Goal: Find specific page/section: Find specific page/section

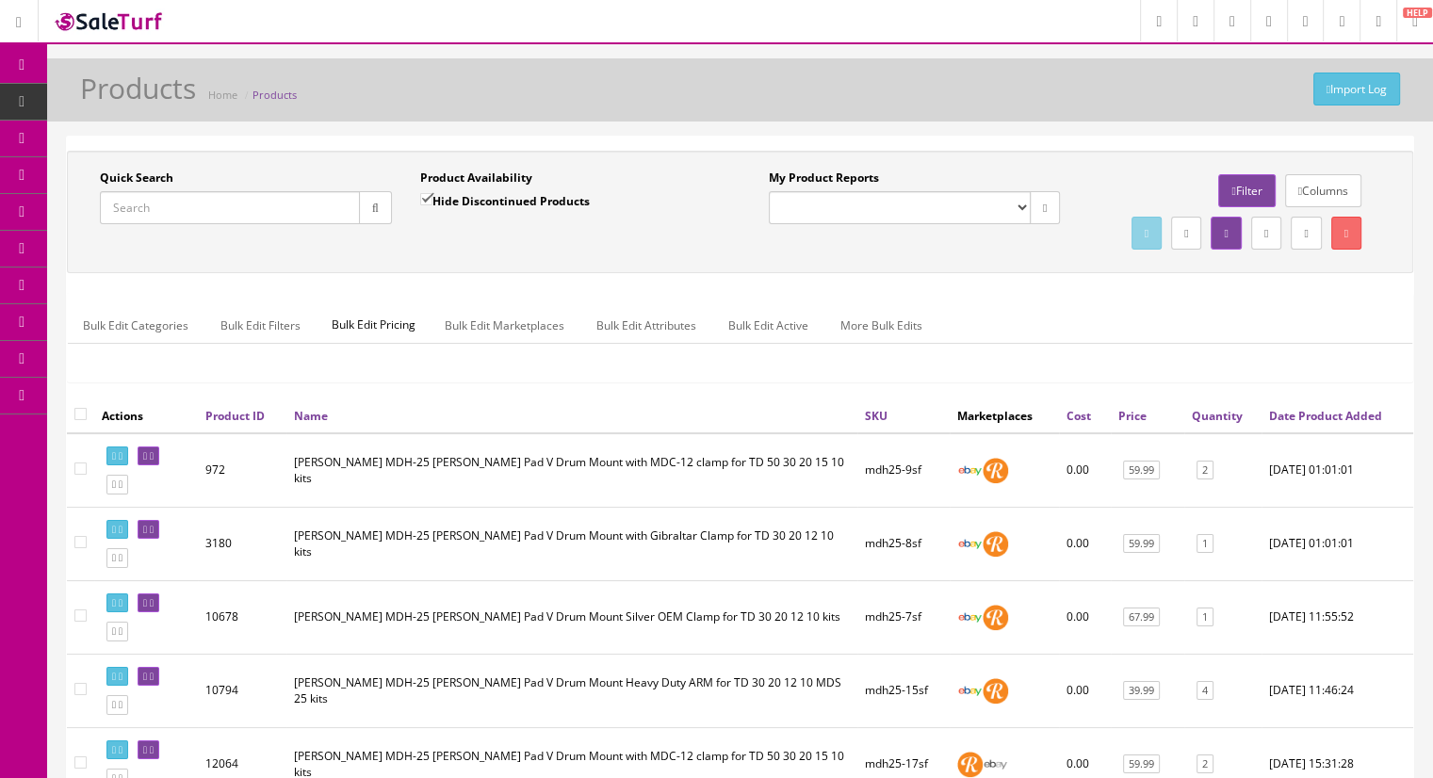
click at [206, 215] on input "Quick Search" at bounding box center [230, 207] width 260 height 33
type input "mdp"
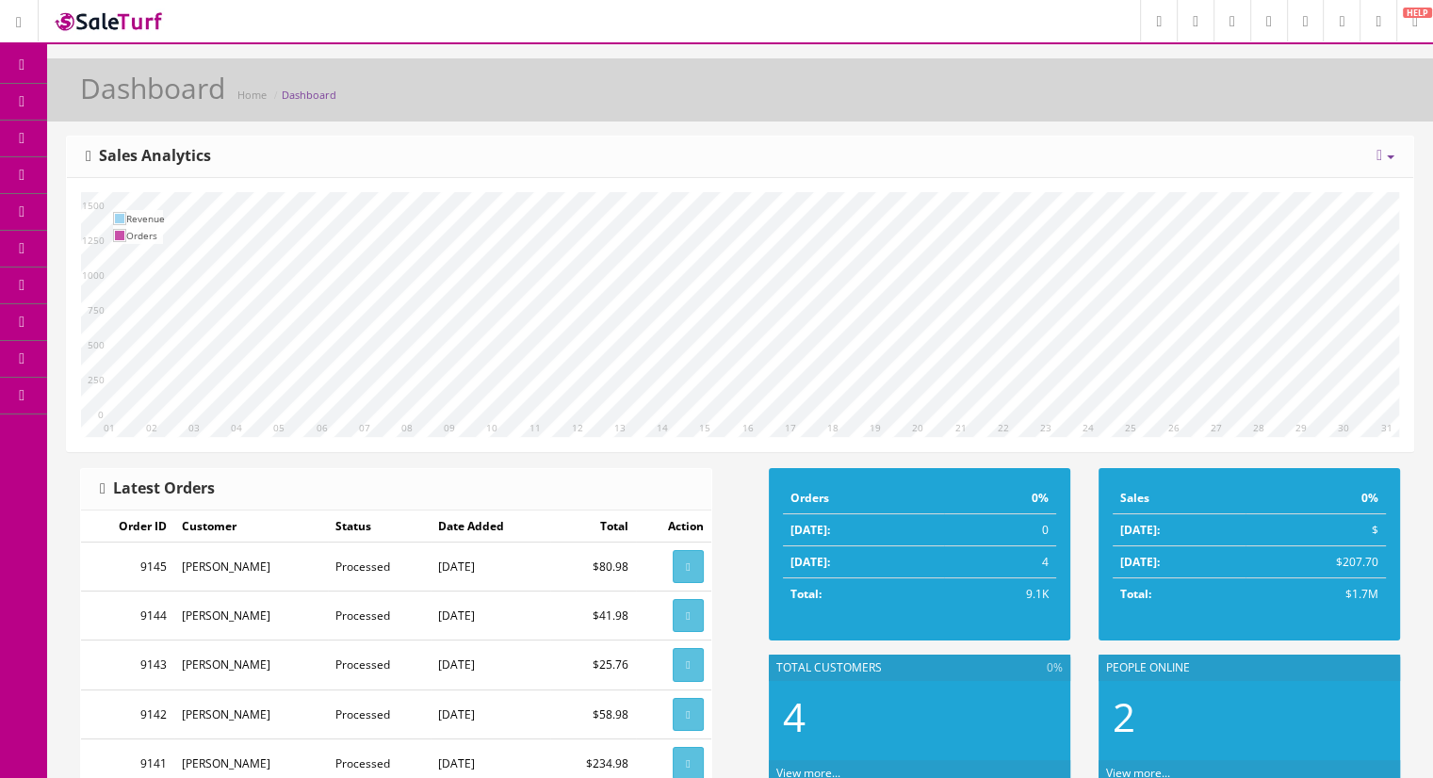
click at [121, 107] on link "Products" at bounding box center [146, 102] width 198 height 37
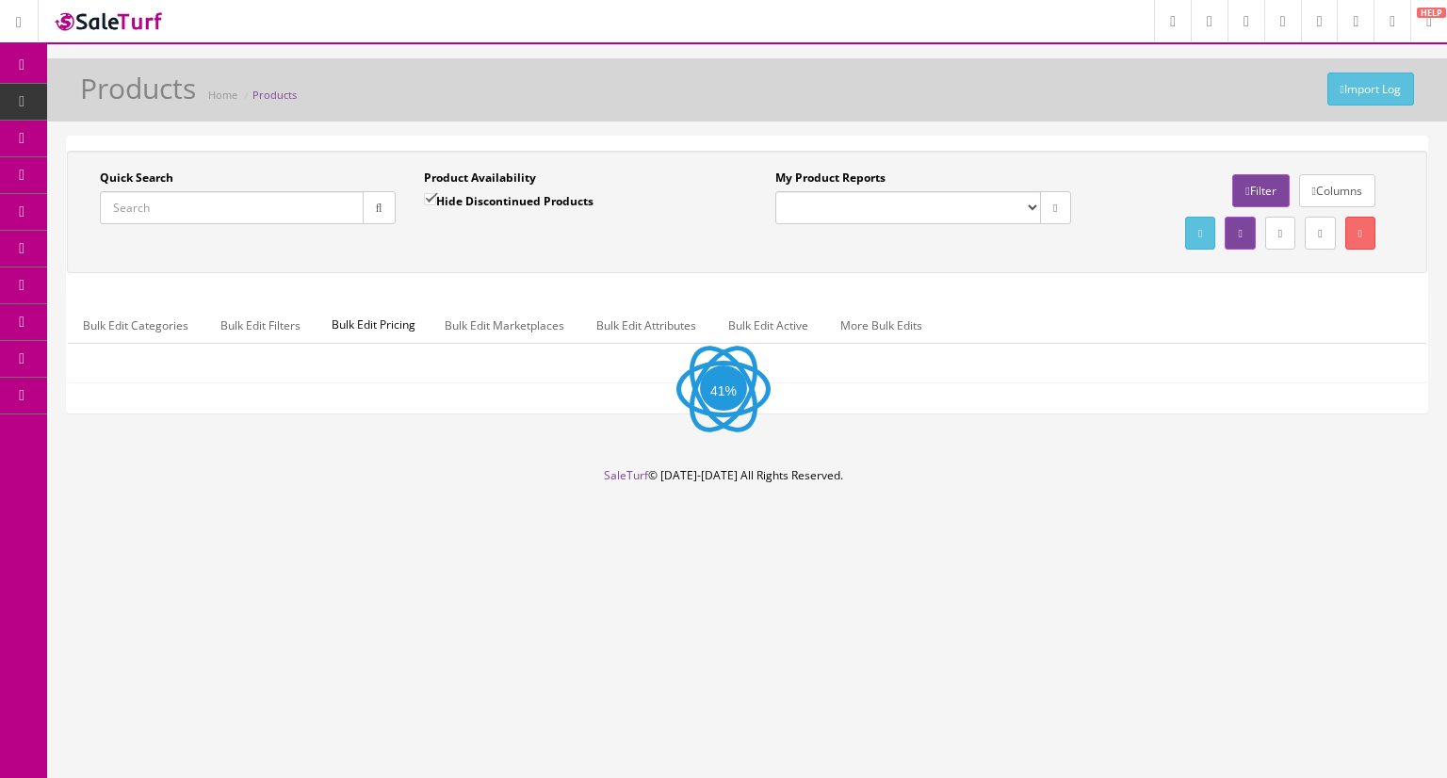
click at [147, 207] on input "Quick Search" at bounding box center [232, 207] width 264 height 33
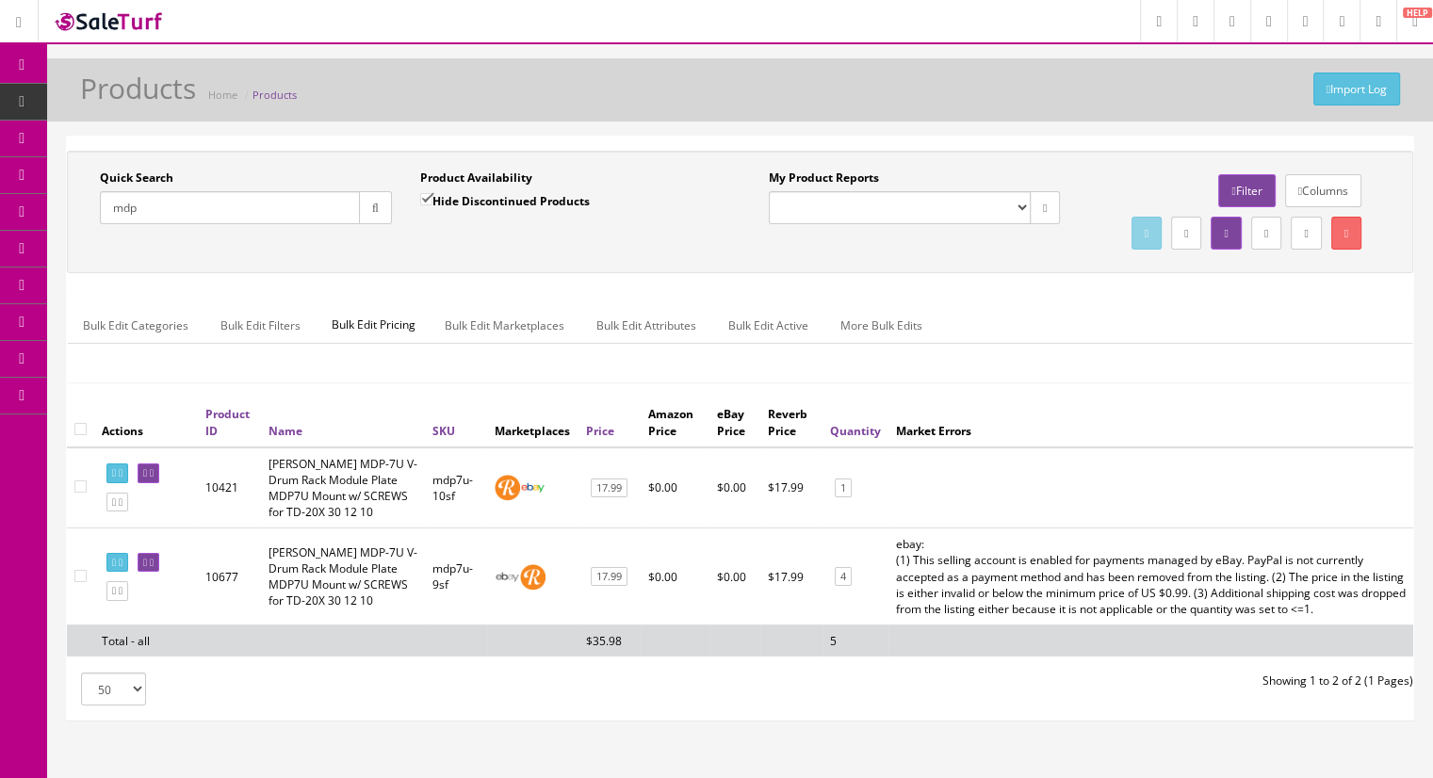
type input "mdp"
